Goal: Transaction & Acquisition: Purchase product/service

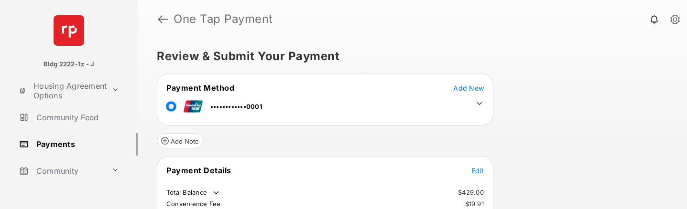
click at [478, 106] on icon at bounding box center [479, 103] width 9 height 9
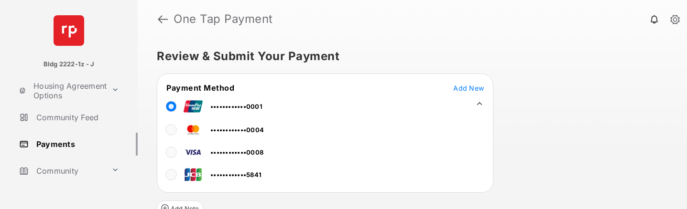
click at [159, 19] on link at bounding box center [163, 19] width 10 height 23
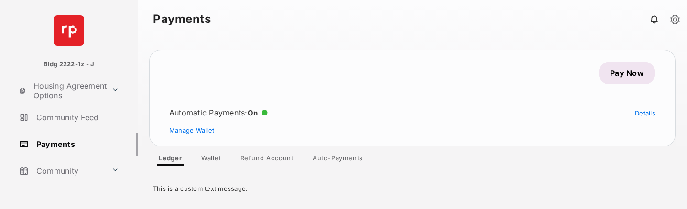
click at [629, 72] on link "Pay Now" at bounding box center [626, 73] width 57 height 23
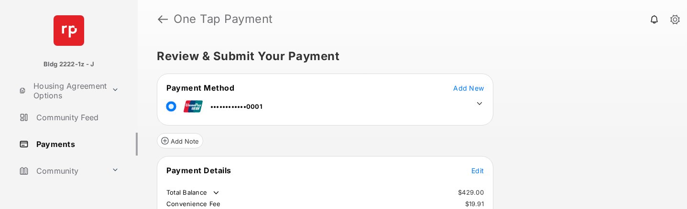
click at [161, 21] on link at bounding box center [163, 19] width 10 height 23
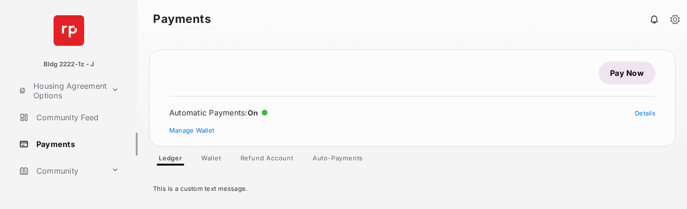
click at [627, 76] on link "Pay Now" at bounding box center [626, 73] width 57 height 23
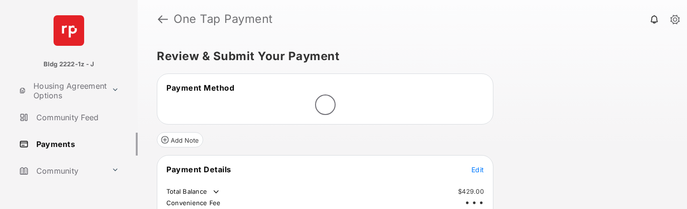
click at [610, 76] on div "Review & Submit Your Payment Payment Method Add Note Payment Details Edit Total…" at bounding box center [412, 123] width 549 height 171
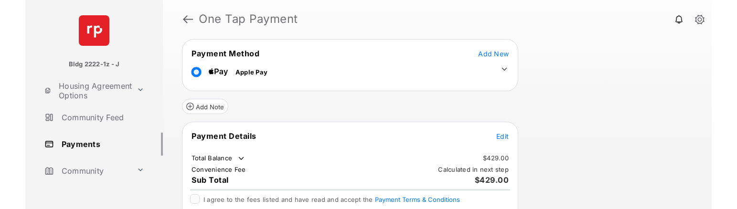
scroll to position [84, 0]
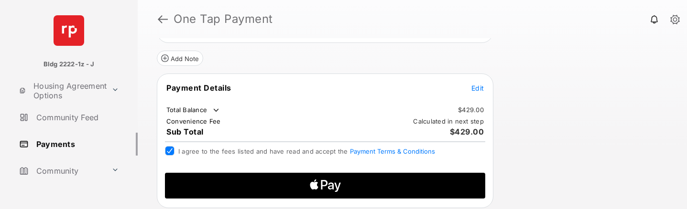
click at [343, 188] on icon "Apple Logo" at bounding box center [325, 186] width 152 height 26
click at [347, 184] on icon "Apple Logo" at bounding box center [325, 186] width 152 height 26
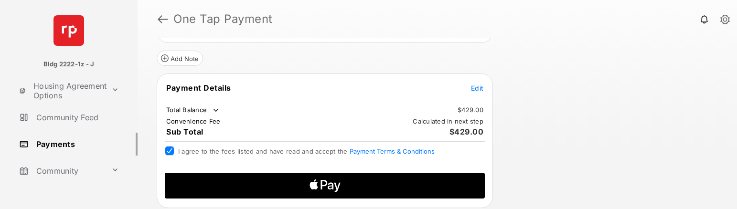
click at [345, 187] on icon "Apple Logo" at bounding box center [325, 186] width 152 height 26
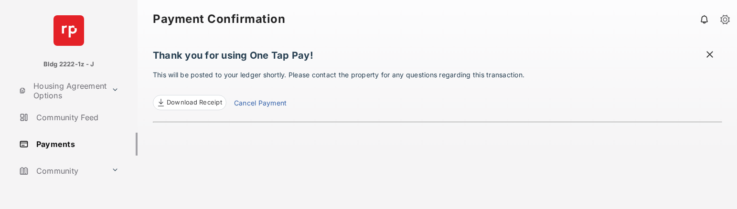
click at [72, 143] on link "Payments" at bounding box center [76, 144] width 122 height 23
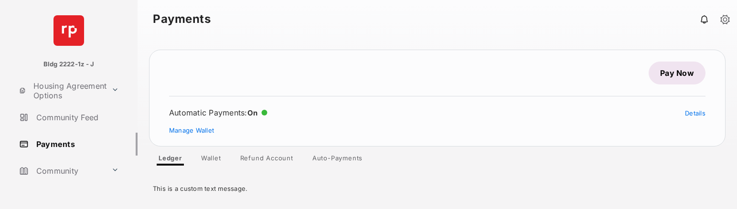
click at [662, 76] on link "Pay Now" at bounding box center [677, 73] width 57 height 23
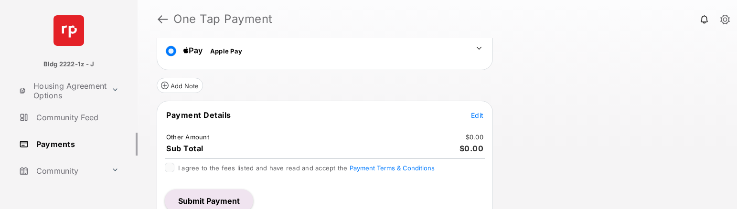
scroll to position [70, 0]
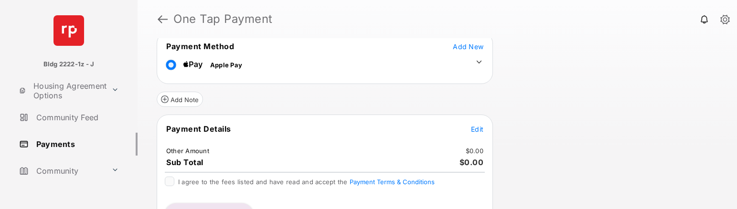
click at [479, 134] on button "Edit" at bounding box center [477, 129] width 12 height 10
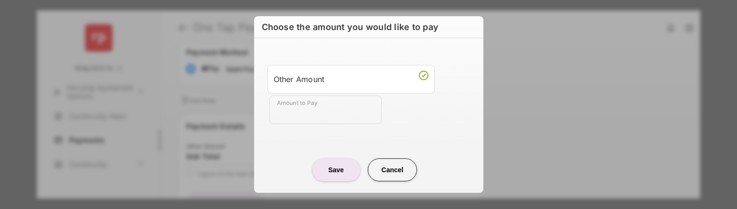
click at [301, 111] on input "Amount to Pay" at bounding box center [326, 110] width 112 height 29
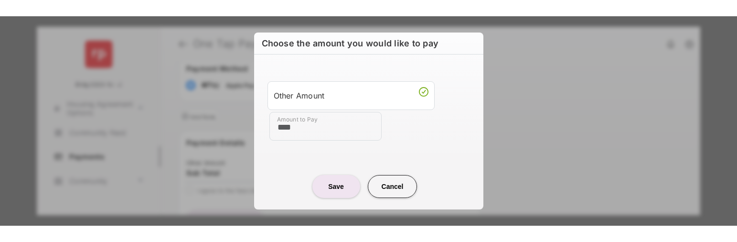
scroll to position [55, 0]
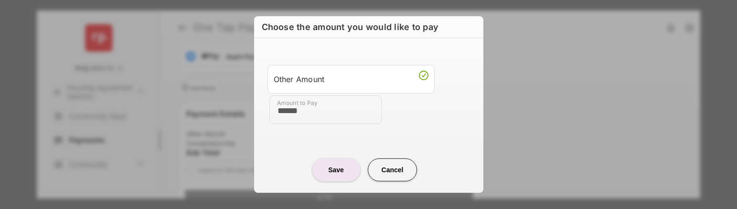
type input "******"
click at [338, 173] on button "Save" at bounding box center [337, 170] width 48 height 23
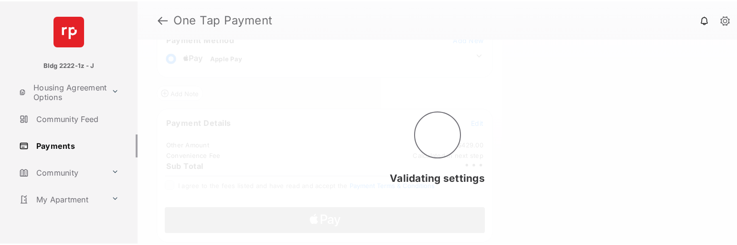
scroll to position [47, 0]
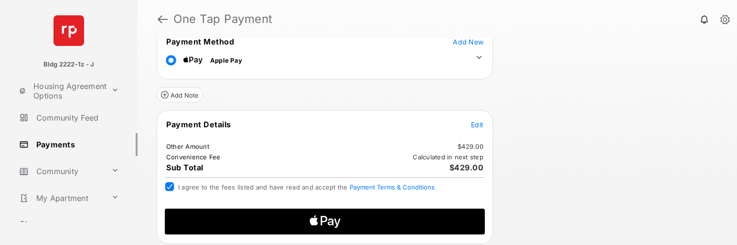
click at [379, 226] on icon "Apple Logo" at bounding box center [325, 221] width 152 height 26
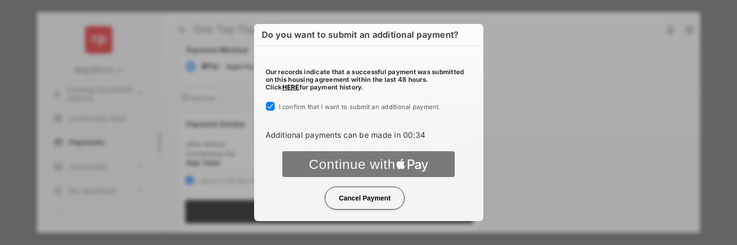
click at [344, 162] on div at bounding box center [369, 165] width 206 height 28
click at [368, 166] on div at bounding box center [369, 165] width 206 height 28
click at [338, 167] on div at bounding box center [369, 165] width 206 height 28
click at [356, 164] on div at bounding box center [369, 165] width 206 height 28
click at [344, 196] on button "Cancel Payment" at bounding box center [364, 197] width 79 height 23
